Goal: Information Seeking & Learning: Learn about a topic

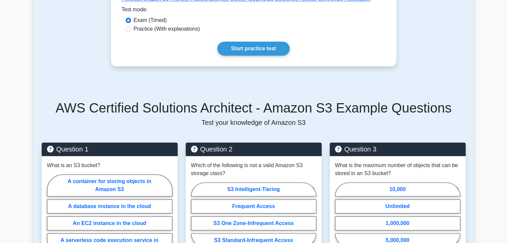
scroll to position [314, 0]
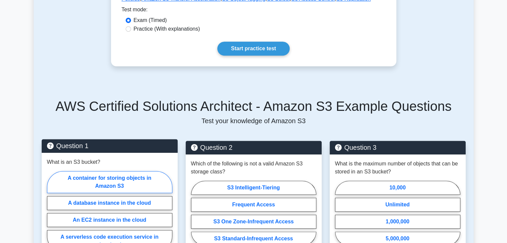
click at [94, 172] on label "A container for storing objects in Amazon S3" at bounding box center [109, 182] width 125 height 22
click at [51, 212] on input "A container for storing objects in Amazon S3" at bounding box center [49, 214] width 4 height 4
radio input "true"
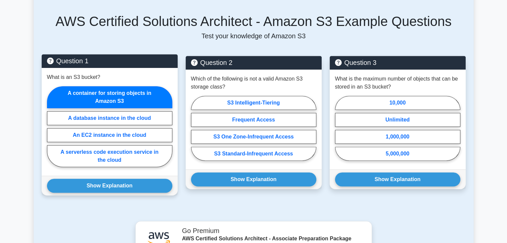
scroll to position [400, 0]
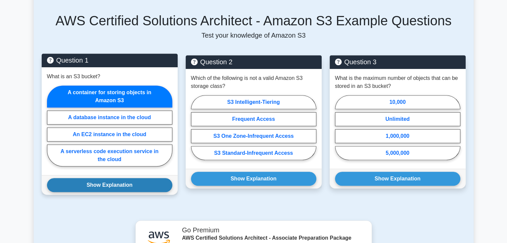
click at [95, 178] on button "Show Explanation" at bounding box center [109, 185] width 125 height 14
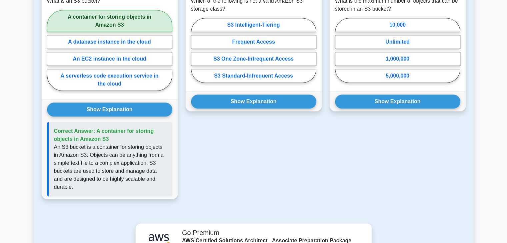
scroll to position [389, 0]
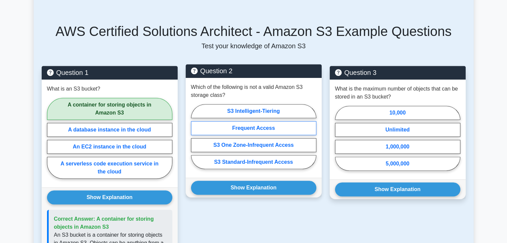
click at [268, 121] on label "Frequent Access" at bounding box center [253, 128] width 125 height 14
click at [195, 137] on input "Frequent Access" at bounding box center [193, 139] width 4 height 4
radio input "true"
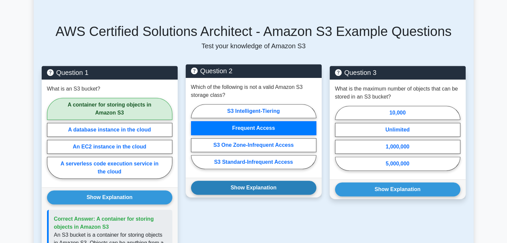
click at [266, 181] on button "Show Explanation" at bounding box center [253, 188] width 125 height 14
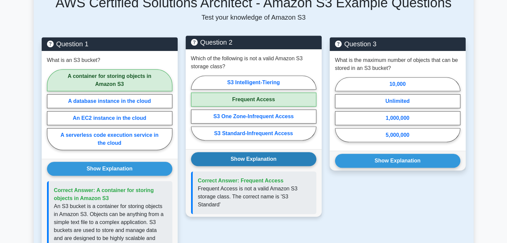
scroll to position [418, 0]
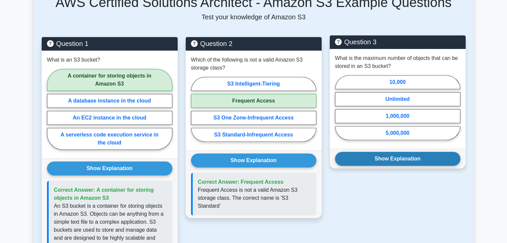
click at [379, 152] on button "Show Explanation" at bounding box center [397, 159] width 125 height 14
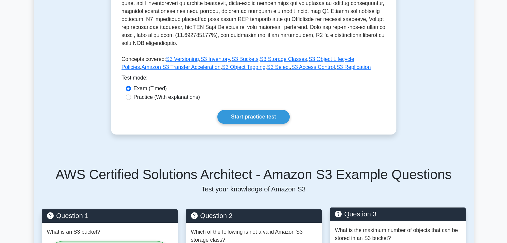
scroll to position [246, 0]
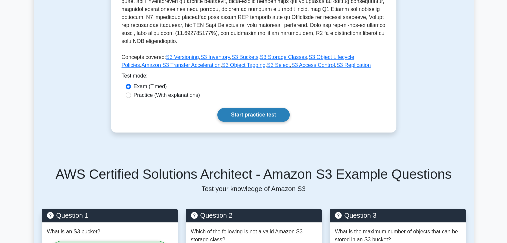
click at [275, 109] on link "Start practice test" at bounding box center [253, 115] width 72 height 14
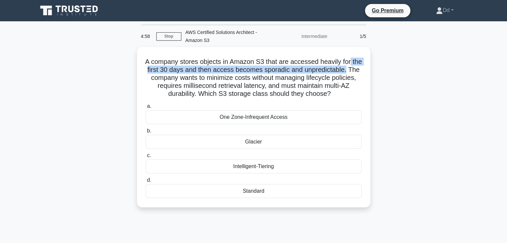
drag, startPoint x: 0, startPoint y: 0, endPoint x: 439, endPoint y: 66, distance: 443.5
click at [439, 66] on div "A company stores objects in Amazon S3 that are accessed heavily for the first 3…" at bounding box center [254, 131] width 440 height 169
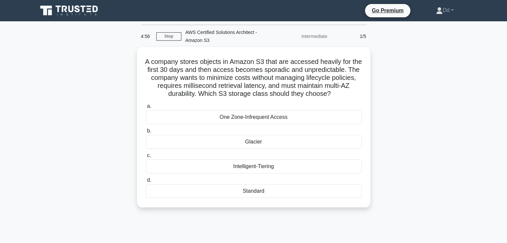
click at [408, 114] on div "A company stores objects in Amazon S3 that are accessed heavily for the first 3…" at bounding box center [254, 131] width 440 height 169
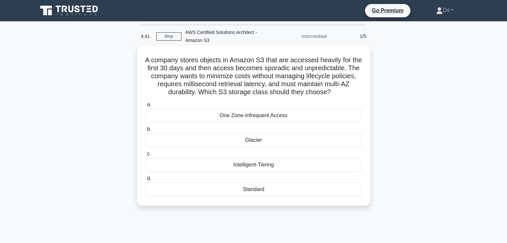
click at [269, 166] on div "Intelligent-Tiering" at bounding box center [254, 165] width 216 height 14
click at [146, 156] on input "c. Intelligent-Tiering" at bounding box center [146, 154] width 0 height 4
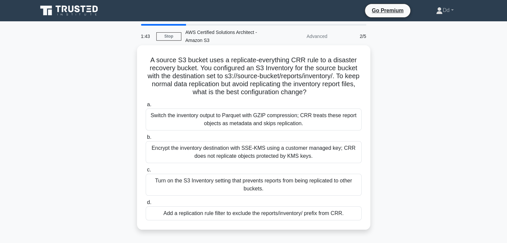
click at [241, 152] on div "Encrypt the inventory destination with SSE-KMS using a customer managed key; CR…" at bounding box center [254, 152] width 216 height 22
click at [146, 140] on input "b. Encrypt the inventory destination with SSE-KMS using a customer managed key;…" at bounding box center [146, 137] width 0 height 4
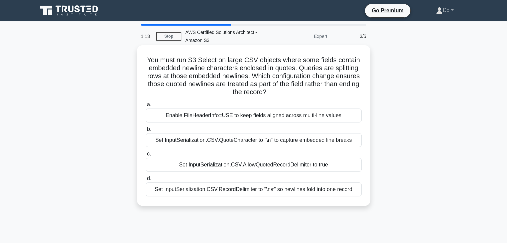
click at [294, 186] on div "Set InputSerialization.CSV.RecordDelimiter to "\n\r" so newlines fold into one …" at bounding box center [254, 190] width 216 height 14
click at [146, 181] on input "d. Set InputSerialization.CSV.RecordDelimiter to "\n\r" so newlines fold into o…" at bounding box center [146, 179] width 0 height 4
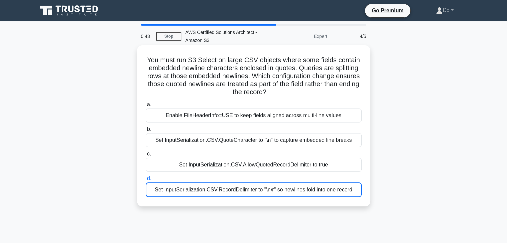
click at [285, 194] on div "Set InputSerialization.CSV.RecordDelimiter to "\n\r" so newlines fold into one …" at bounding box center [254, 190] width 216 height 15
click at [146, 181] on input "d. Set InputSerialization.CSV.RecordDelimiter to "\n\r" so newlines fold into o…" at bounding box center [146, 179] width 0 height 4
click at [285, 194] on div "Set InputSerialization.CSV.RecordDelimiter to "\n\r" so newlines fold into one …" at bounding box center [254, 190] width 216 height 15
click at [146, 181] on input "d. Set InputSerialization.CSV.RecordDelimiter to "\n\r" so newlines fold into o…" at bounding box center [146, 179] width 0 height 4
click at [303, 189] on div "Set InputSerialization.CSV.RecordDelimiter to "\n\r" so newlines fold into one …" at bounding box center [254, 190] width 216 height 15
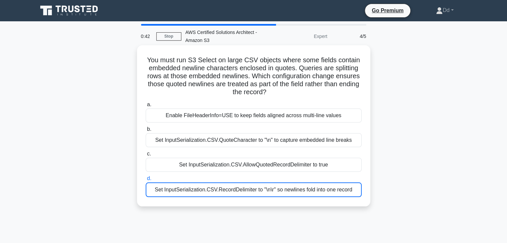
click at [146, 181] on input "d. Set InputSerialization.CSV.RecordDelimiter to "\n\r" so newlines fold into o…" at bounding box center [146, 179] width 0 height 4
click at [303, 189] on div "Set InputSerialization.CSV.RecordDelimiter to "\n\r" so newlines fold into one …" at bounding box center [254, 190] width 216 height 15
click at [146, 181] on input "d. Set InputSerialization.CSV.RecordDelimiter to "\n\r" so newlines fold into o…" at bounding box center [146, 179] width 0 height 4
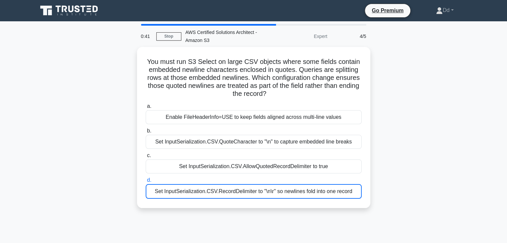
click at [395, 178] on div "You must run S3 Select on large CSV objects where some fields contain embedded …" at bounding box center [254, 131] width 440 height 169
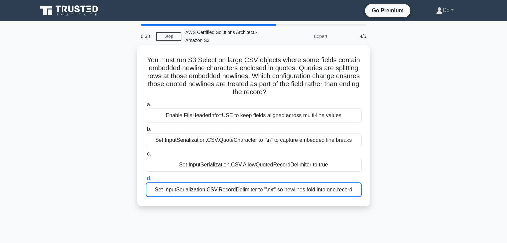
click at [287, 192] on div "Set InputSerialization.CSV.RecordDelimiter to "\n\r" so newlines fold into one …" at bounding box center [254, 190] width 216 height 15
click at [146, 181] on input "d. Set InputSerialization.CSV.RecordDelimiter to "\n\r" so newlines fold into o…" at bounding box center [146, 179] width 0 height 4
click at [287, 192] on div "Set InputSerialization.CSV.RecordDelimiter to "\n\r" so newlines fold into one …" at bounding box center [254, 190] width 216 height 15
click at [146, 181] on input "d. Set InputSerialization.CSV.RecordDelimiter to "\n\r" so newlines fold into o…" at bounding box center [146, 179] width 0 height 4
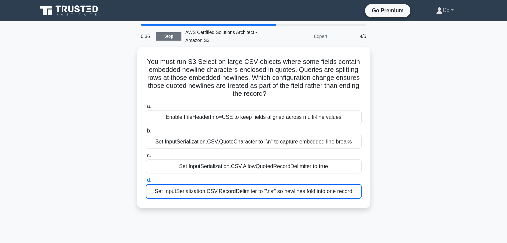
click at [168, 35] on link "Stop" at bounding box center [168, 36] width 25 height 8
